Goal: Check status: Check status

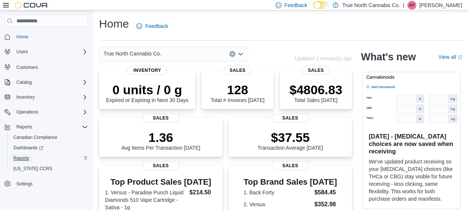
click at [25, 156] on span "Reports" at bounding box center [21, 158] width 16 height 6
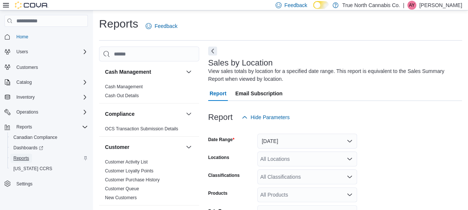
scroll to position [25, 0]
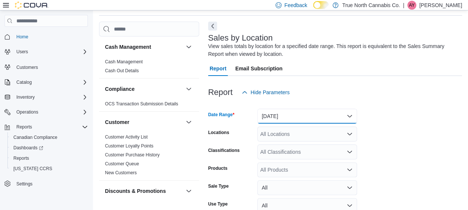
click at [282, 119] on button "[DATE]" at bounding box center [307, 116] width 100 height 15
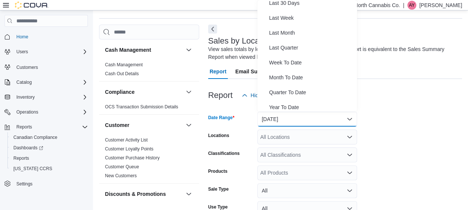
scroll to position [112, 0]
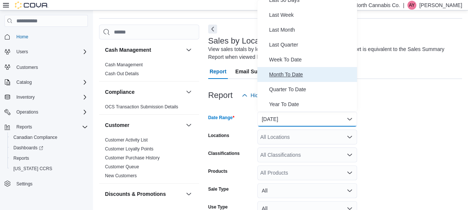
click at [304, 70] on span "Month To Date" at bounding box center [311, 74] width 85 height 9
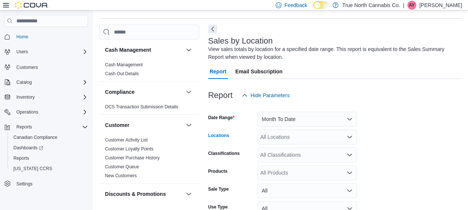
click at [303, 139] on div "All Locations" at bounding box center [307, 137] width 100 height 15
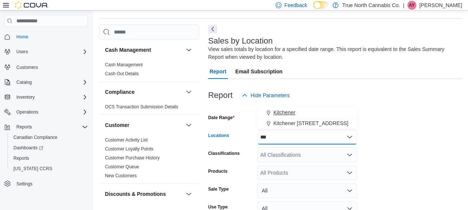
type input "***"
click at [290, 113] on span "Kitchener" at bounding box center [284, 112] width 22 height 7
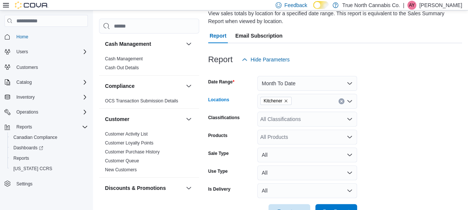
scroll to position [82, 0]
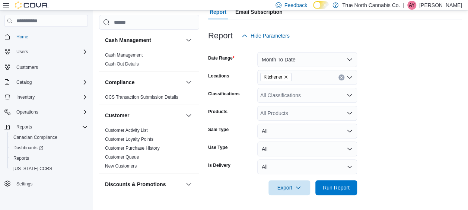
click at [395, 179] on div at bounding box center [335, 177] width 254 height 6
click at [338, 189] on span "Run Report" at bounding box center [336, 186] width 27 height 7
